Goal: Find specific page/section: Find specific page/section

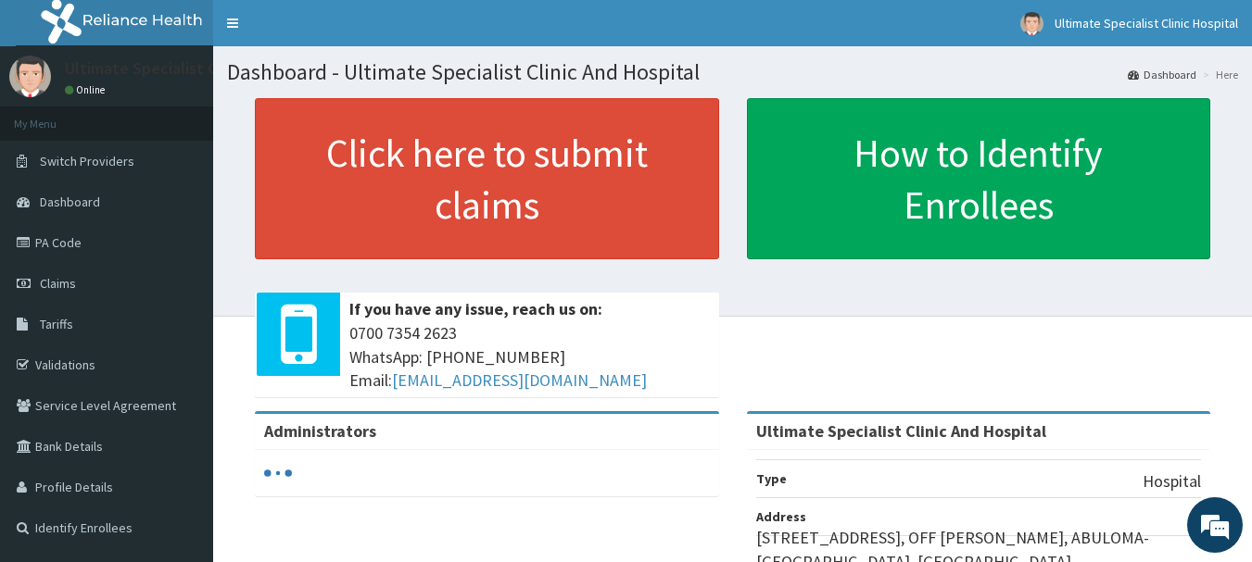
click at [115, 203] on link "Dashboard" at bounding box center [106, 202] width 213 height 41
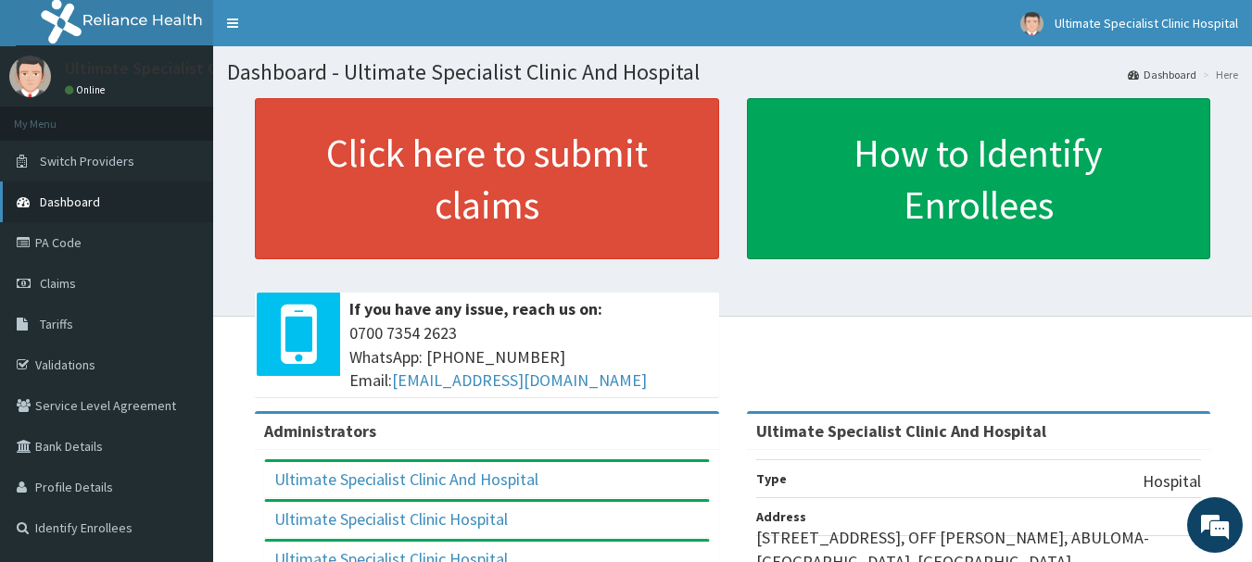
click at [180, 209] on link "Dashboard" at bounding box center [106, 202] width 213 height 41
click at [86, 240] on link "PA Code" at bounding box center [106, 242] width 213 height 41
